Goal: Task Accomplishment & Management: Manage account settings

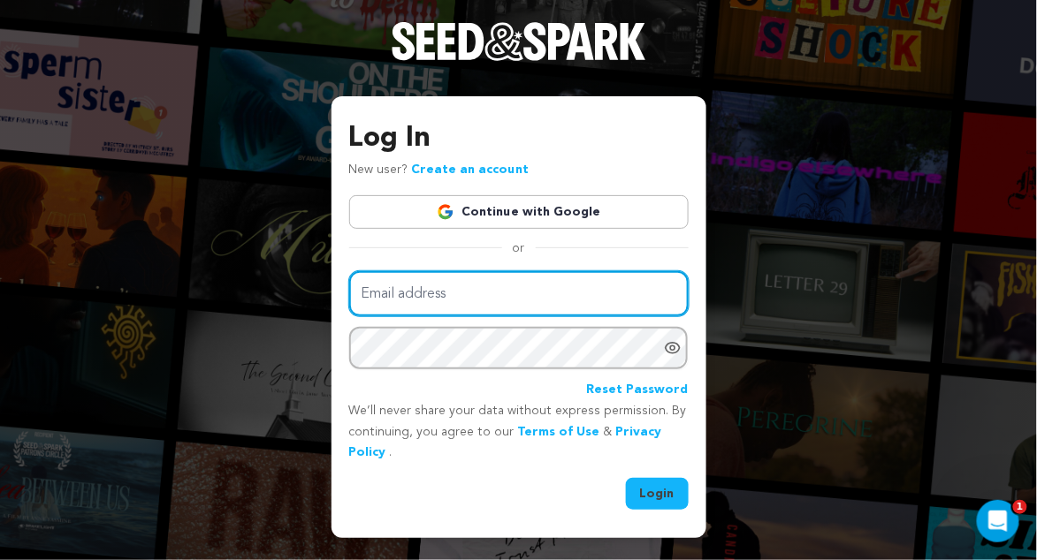
type input "[DOMAIN_NAME][EMAIL_ADDRESS][DOMAIN_NAME]"
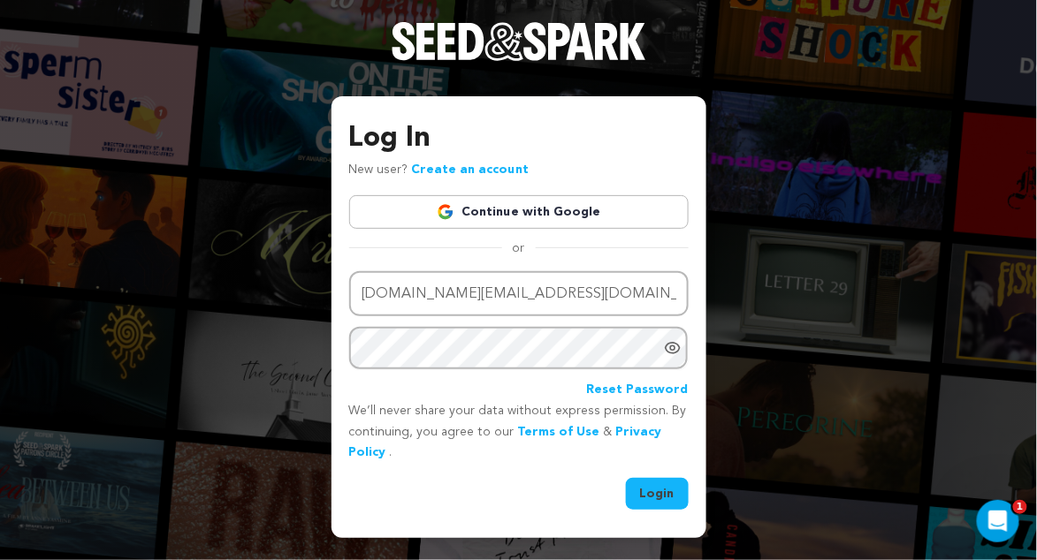
click at [657, 491] on button "Login" at bounding box center [657, 494] width 63 height 32
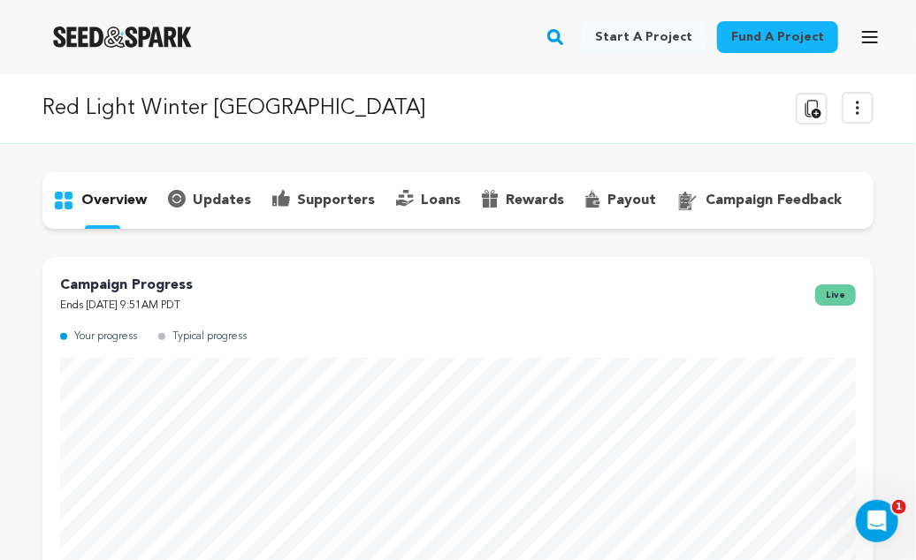
click at [339, 193] on p "supporters" at bounding box center [336, 200] width 78 height 21
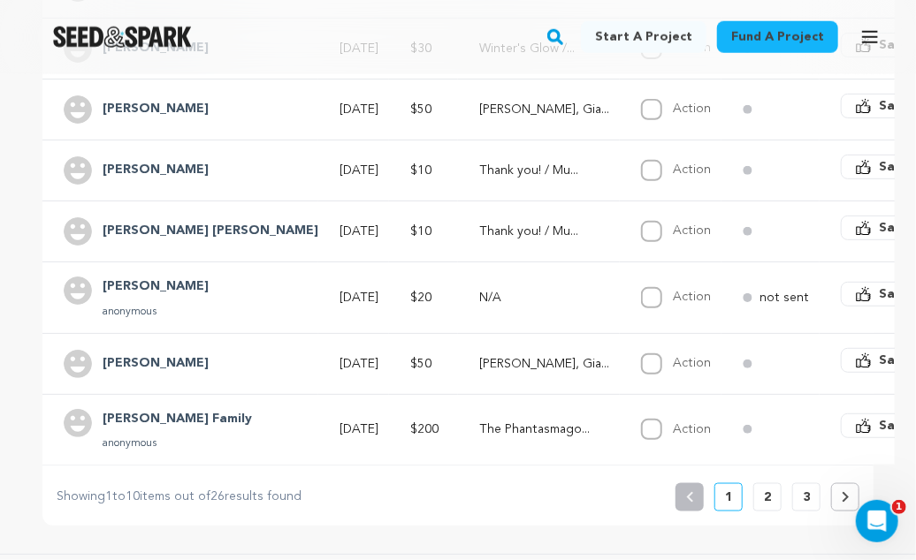
scroll to position [708, 0]
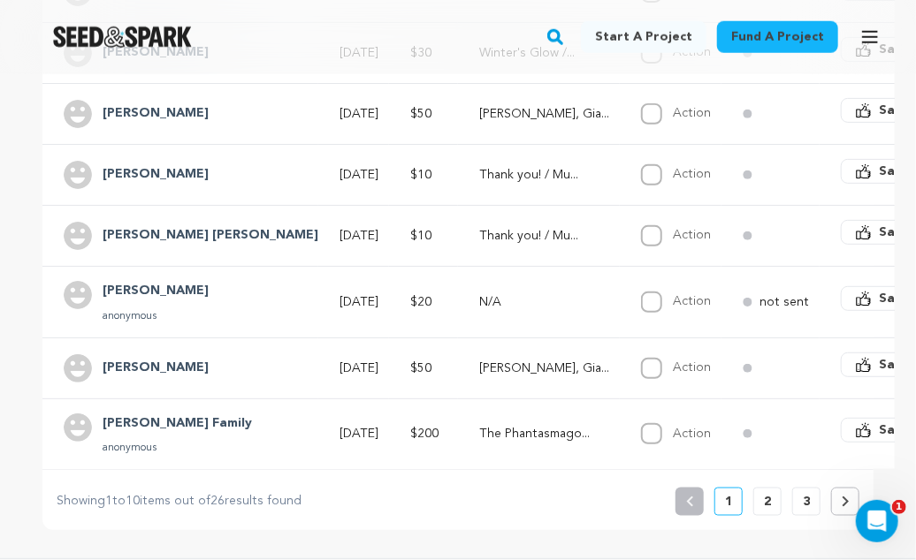
click at [767, 493] on p "2" at bounding box center [767, 502] width 7 height 18
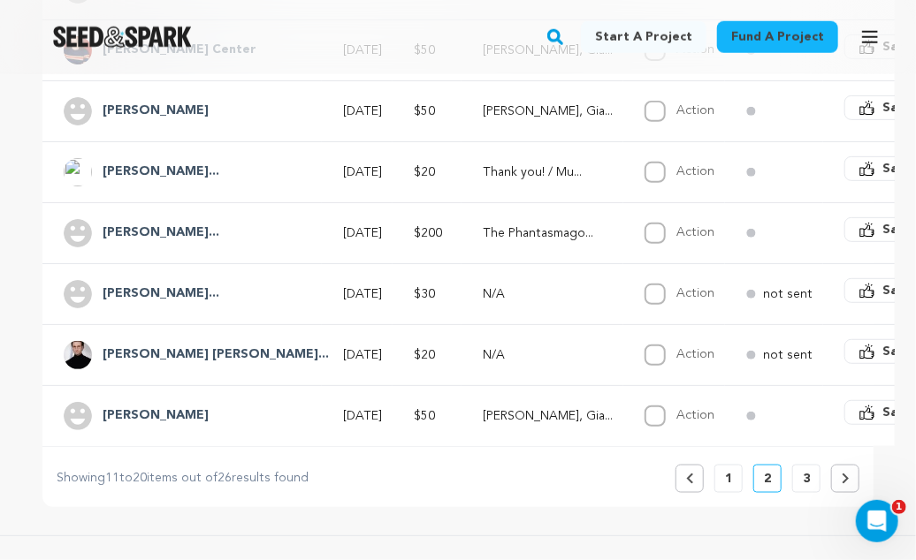
scroll to position [719, 0]
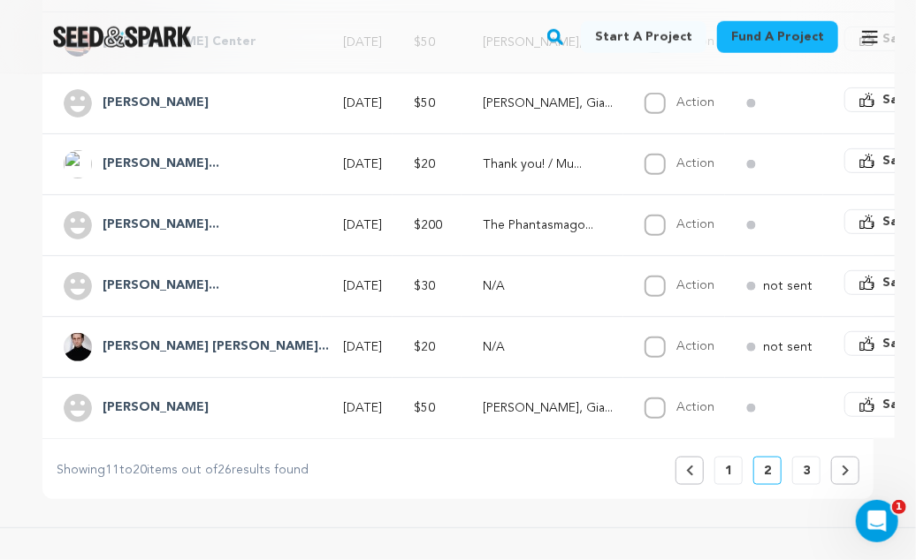
click at [804, 462] on p "3" at bounding box center [806, 471] width 7 height 18
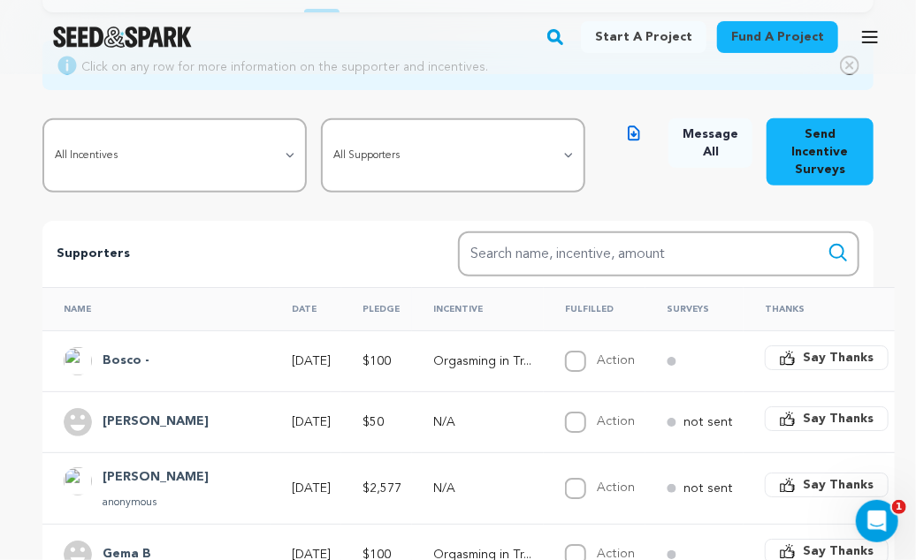
scroll to position [228, 0]
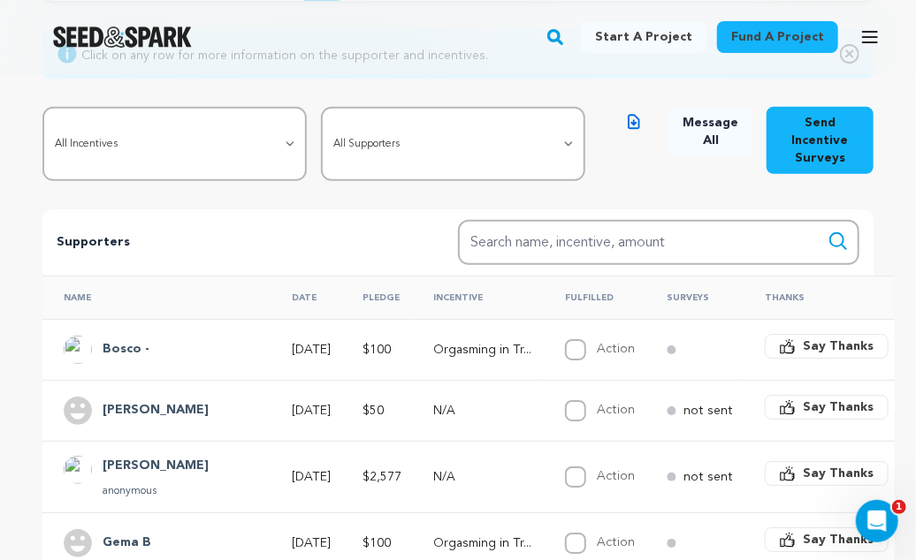
click at [108, 441] on td "[PERSON_NAME] anonymous" at bounding box center [156, 477] width 228 height 72
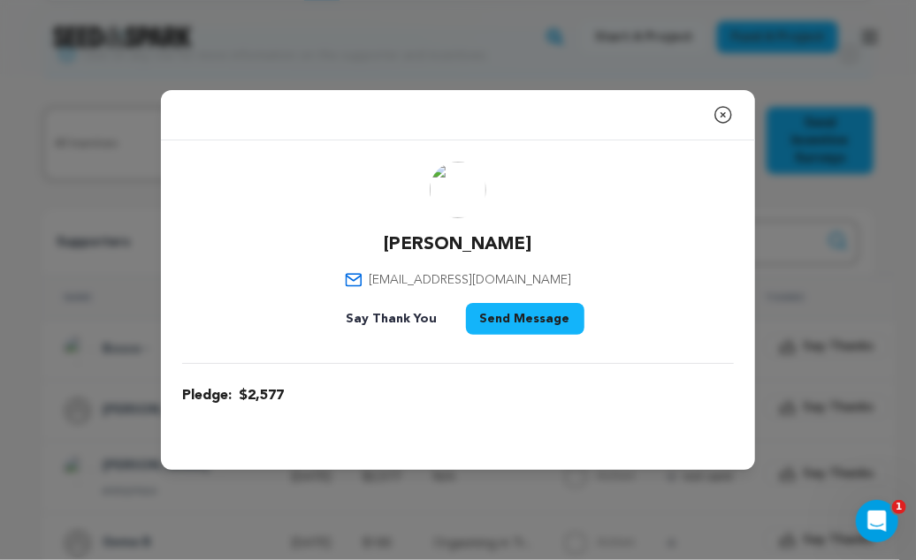
click at [725, 109] on icon "button" at bounding box center [722, 114] width 21 height 21
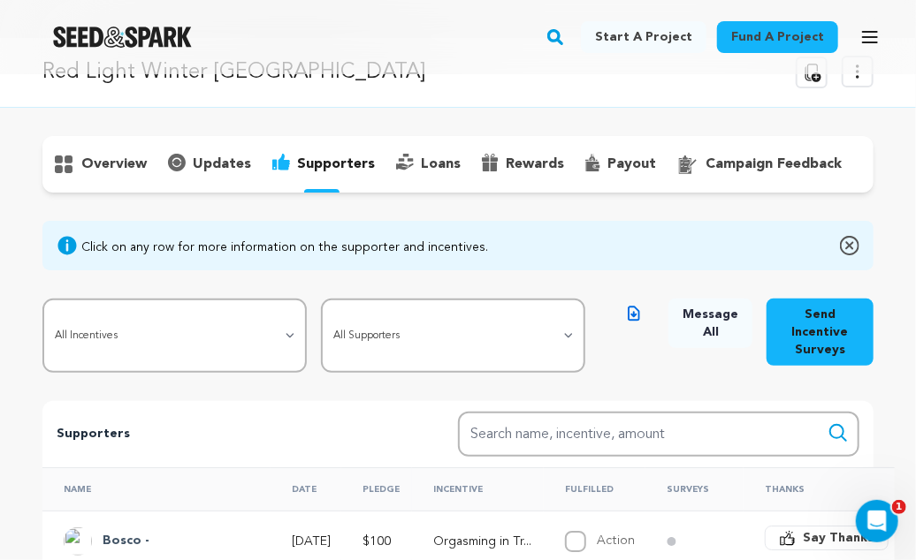
scroll to position [0, 0]
